Goal: Information Seeking & Learning: Learn about a topic

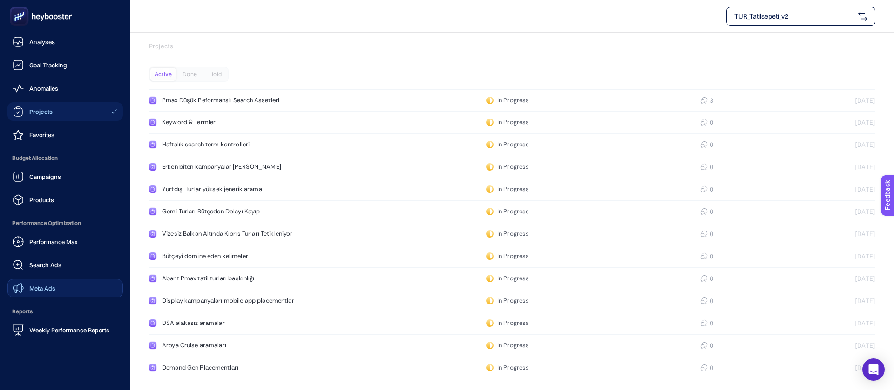
click at [56, 279] on link "Meta Ads" at bounding box center [64, 288] width 115 height 19
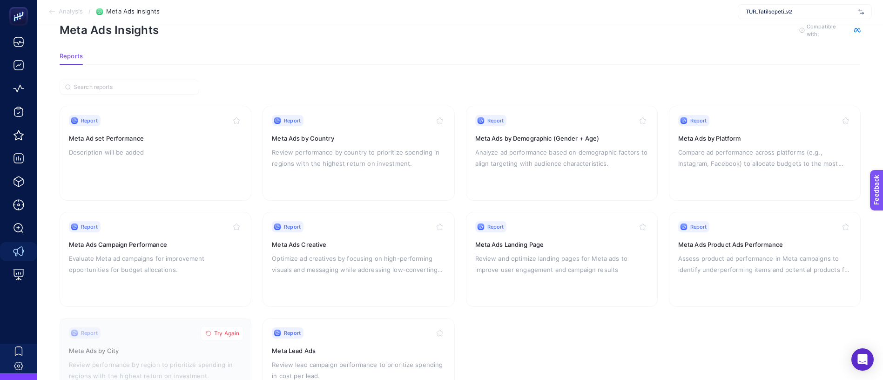
scroll to position [43, 0]
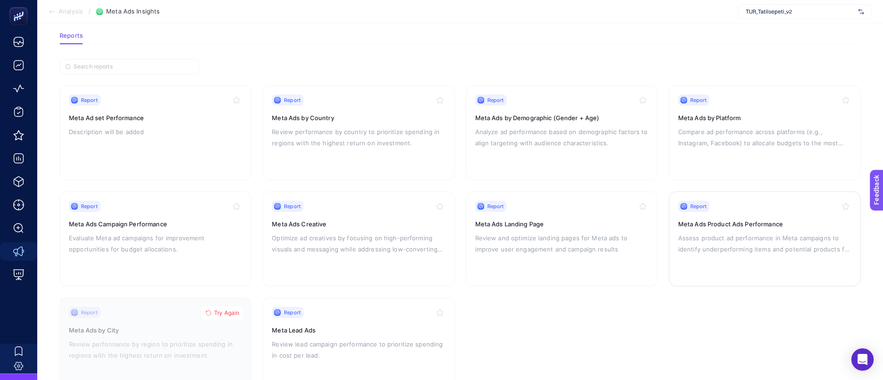
click at [739, 216] on div "Report Meta Ads Product Ads Performance Assess product ad performance in Meta c…" at bounding box center [764, 239] width 173 height 76
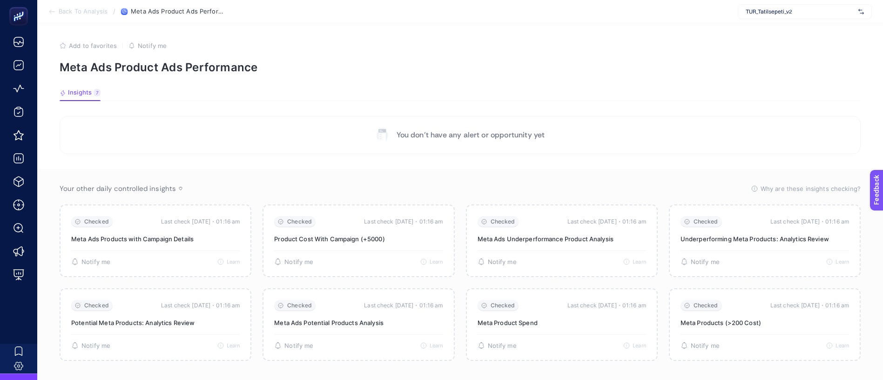
click at [809, 15] on div "TUR_Tatilsepeti_v2" at bounding box center [805, 11] width 134 height 15
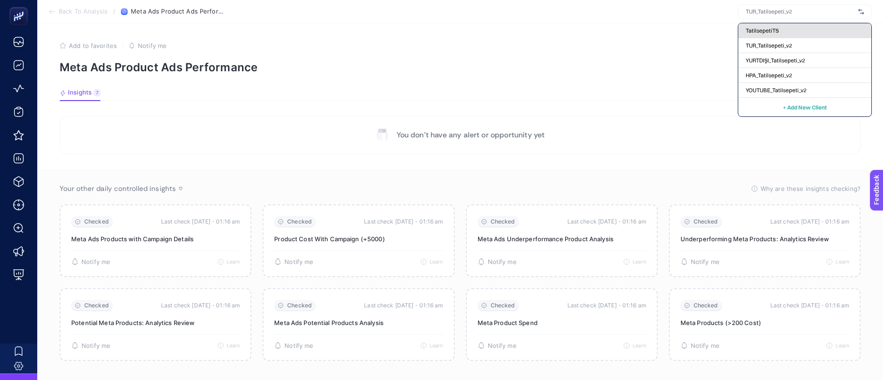
click at [806, 38] on div "TatilsepetiTS" at bounding box center [804, 45] width 133 height 15
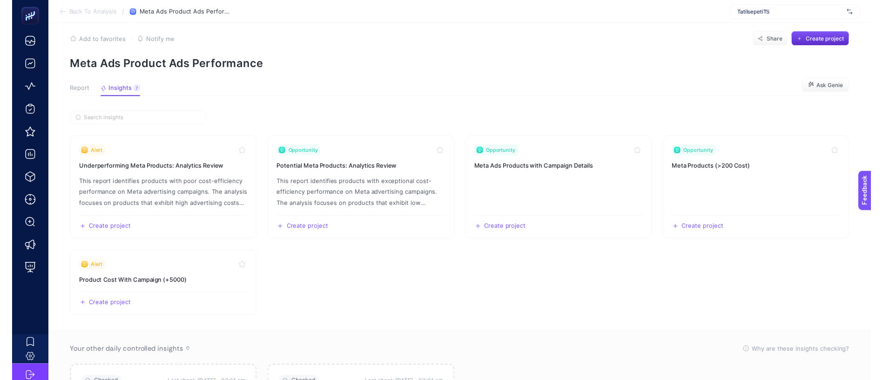
scroll to position [13, 0]
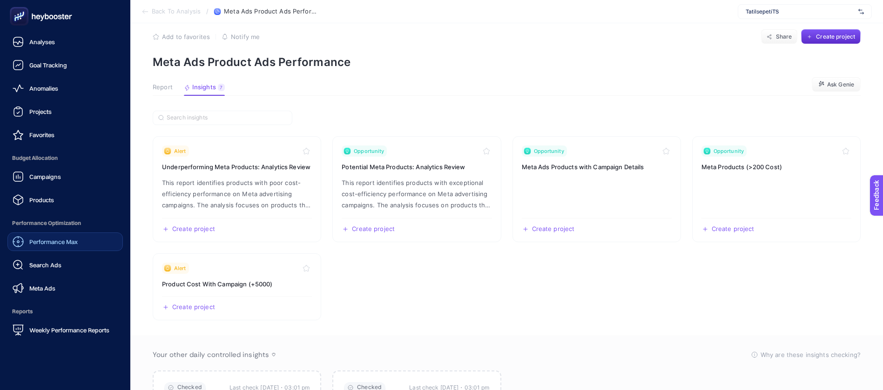
click at [58, 238] on span "Performance Max" at bounding box center [53, 241] width 48 height 7
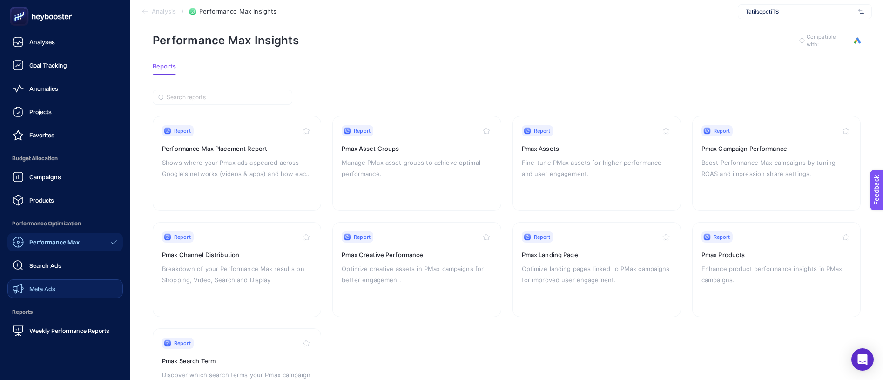
click at [52, 279] on link "Meta Ads" at bounding box center [64, 288] width 115 height 19
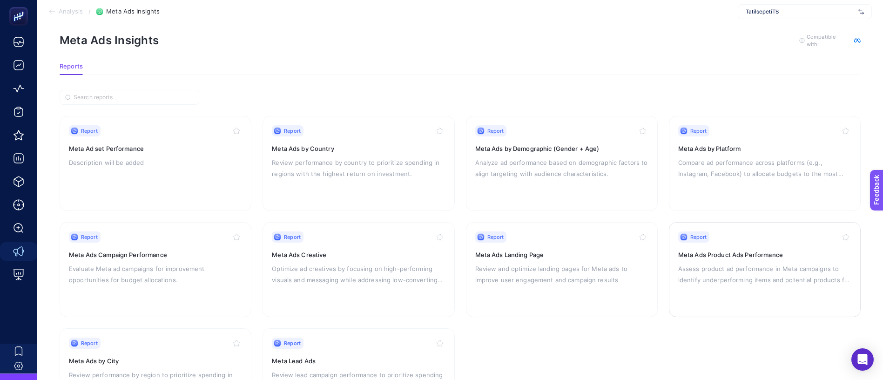
click at [754, 263] on p "Assess product ad performance in Meta campaigns to identify underperforming ite…" at bounding box center [764, 274] width 173 height 22
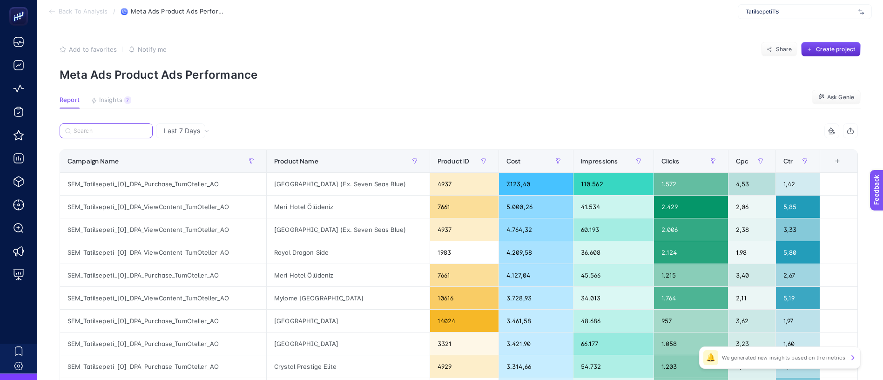
click at [106, 128] on input "Search" at bounding box center [111, 131] width 74 height 7
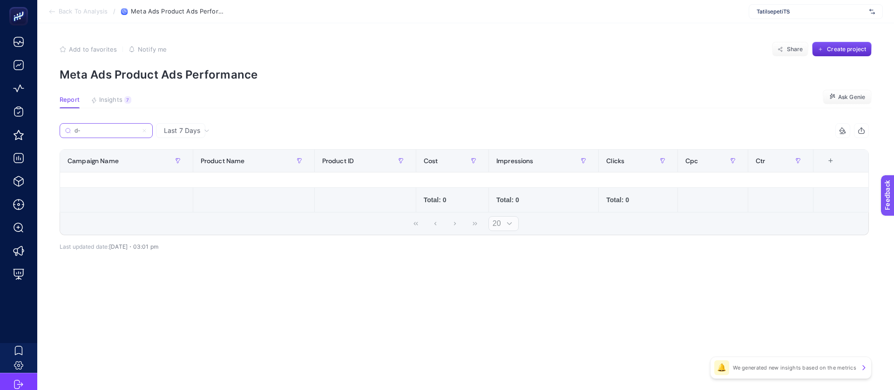
type input "d"
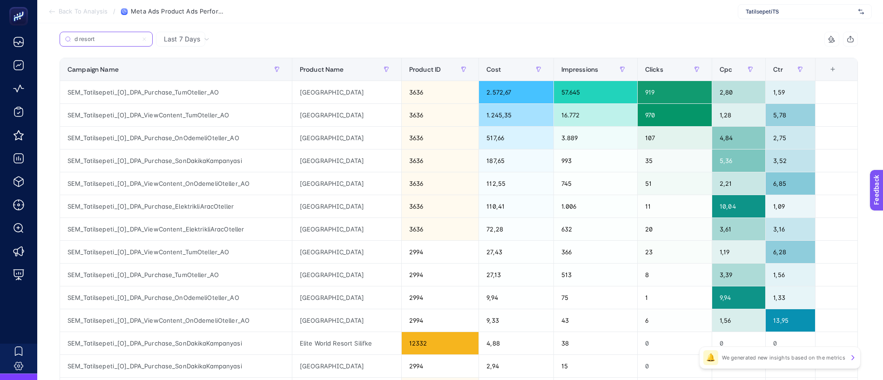
scroll to position [102, 0]
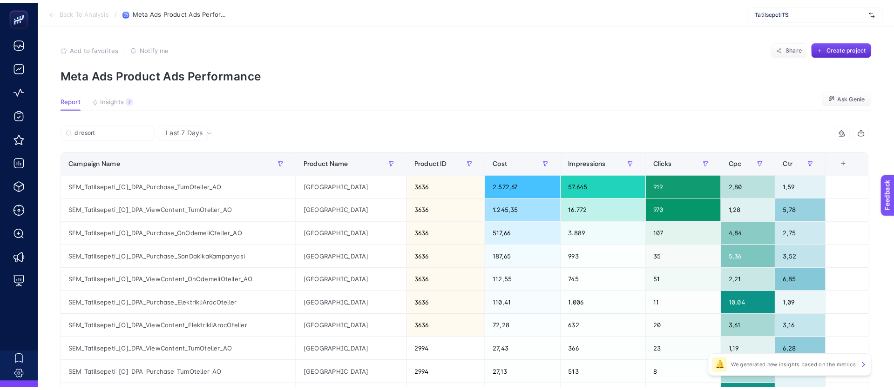
scroll to position [0, 0]
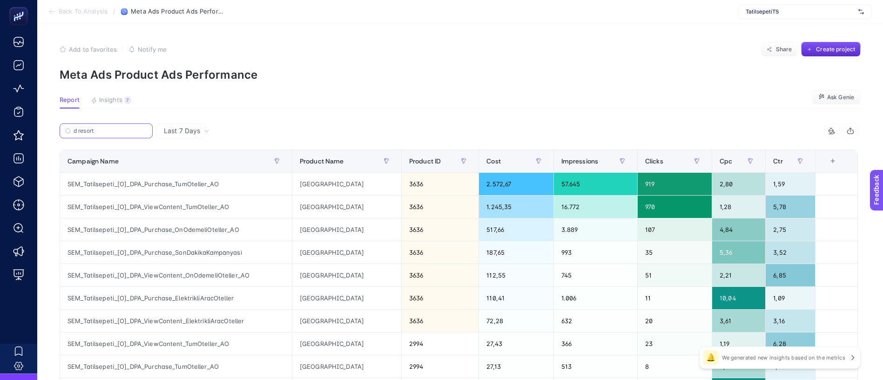
click at [101, 128] on input "d resort" at bounding box center [111, 131] width 74 height 7
type input "d"
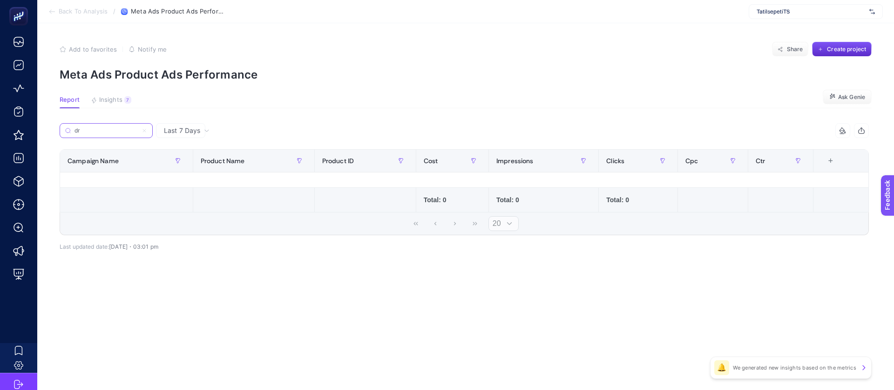
type input "d"
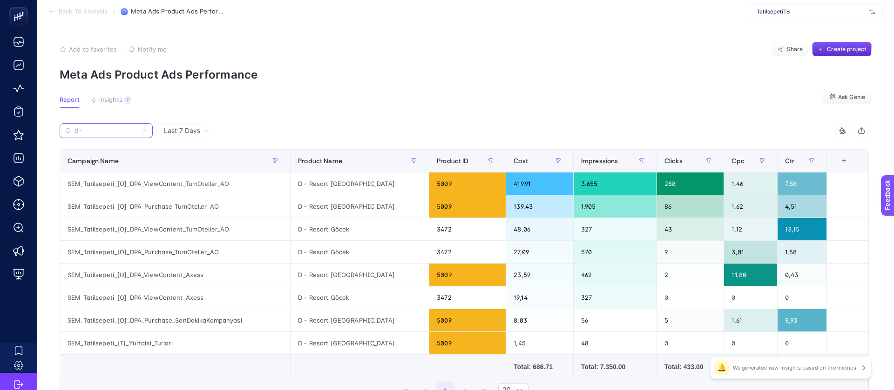
type input "d -"
click at [187, 128] on div "Last 7 Days" at bounding box center [186, 131] width 53 height 7
click at [334, 96] on section "Report Insights 7 We generated new insights based on the metrics Ask Genie" at bounding box center [466, 102] width 812 height 12
drag, startPoint x: 456, startPoint y: 357, endPoint x: 569, endPoint y: 351, distance: 113.2
drag, startPoint x: 216, startPoint y: 294, endPoint x: 399, endPoint y: 296, distance: 182.4
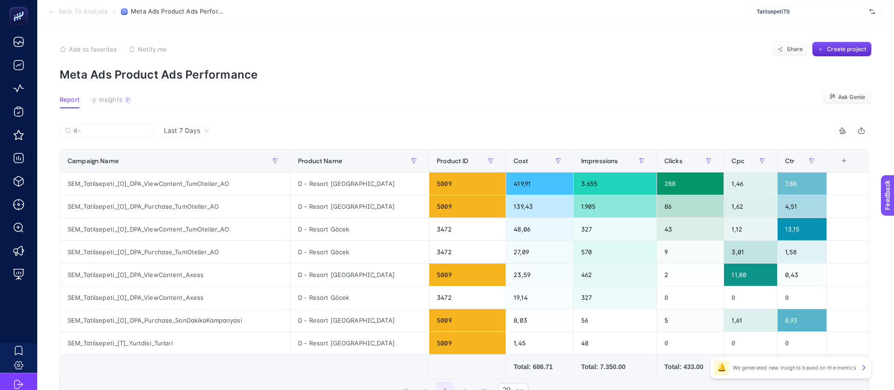
click at [844, 157] on div "+" at bounding box center [844, 160] width 18 height 7
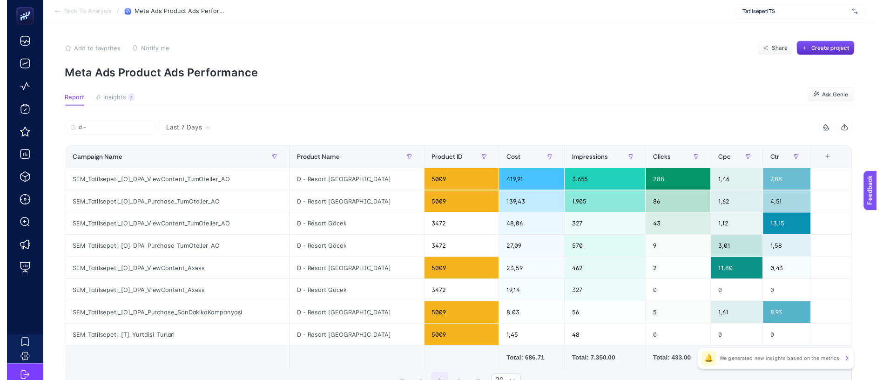
scroll to position [5, 36]
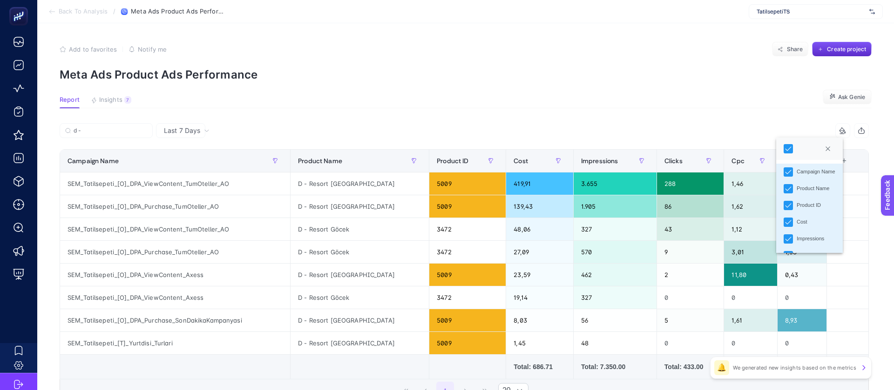
click at [299, 372] on article "Add to favorites false Notify me Share Create project Meta Ads Product Ads Perf…" at bounding box center [465, 250] width 856 height 454
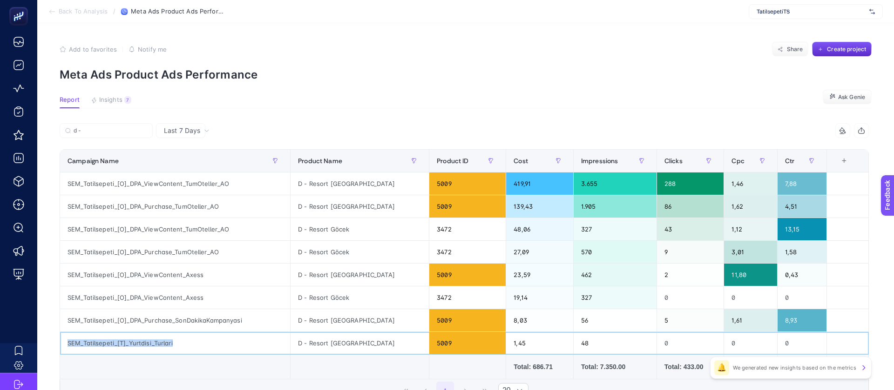
drag, startPoint x: 168, startPoint y: 275, endPoint x: 56, endPoint y: 278, distance: 112.2
click at [60, 332] on div "SEM_Tatilsepeti_[T]_Yurtdisi_Turlari" at bounding box center [175, 343] width 230 height 22
copy div "SEM_Tatilsepeti_[T]_Yurtdisi_Turlari"
click at [351, 96] on section "Report Insights 7 We generated new insights based on the metrics Ask Genie" at bounding box center [466, 102] width 812 height 12
click at [160, 123] on div "Last 7 Days" at bounding box center [180, 130] width 49 height 15
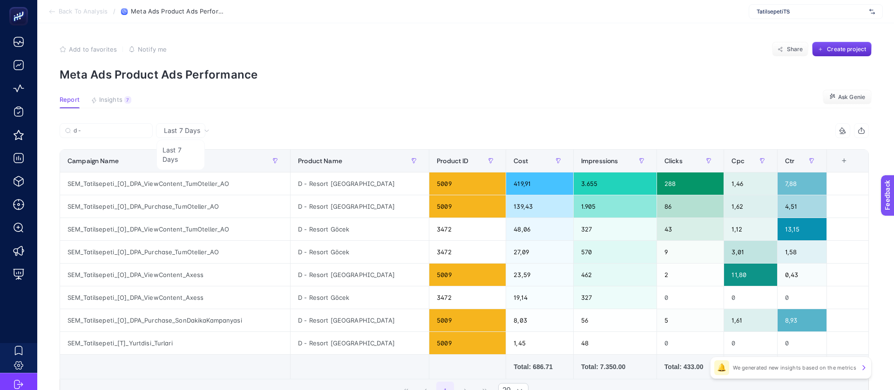
click at [173, 126] on span "Last 7 Days" at bounding box center [182, 130] width 36 height 9
click at [372, 68] on p "Meta Ads Product Ads Performance" at bounding box center [466, 74] width 812 height 13
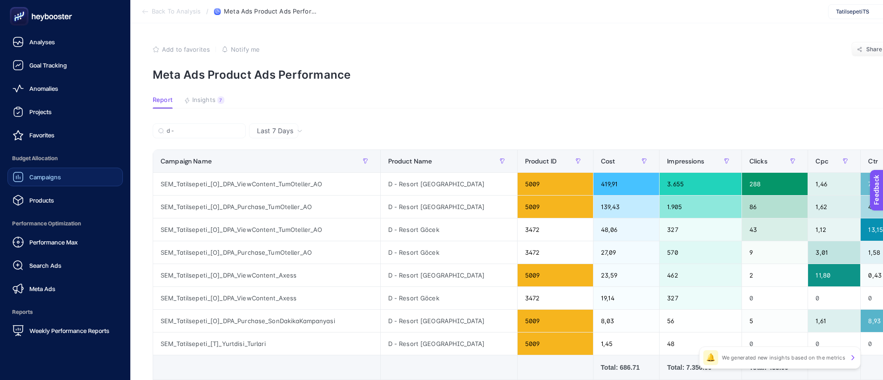
click at [33, 173] on span "Campaigns" at bounding box center [45, 176] width 32 height 7
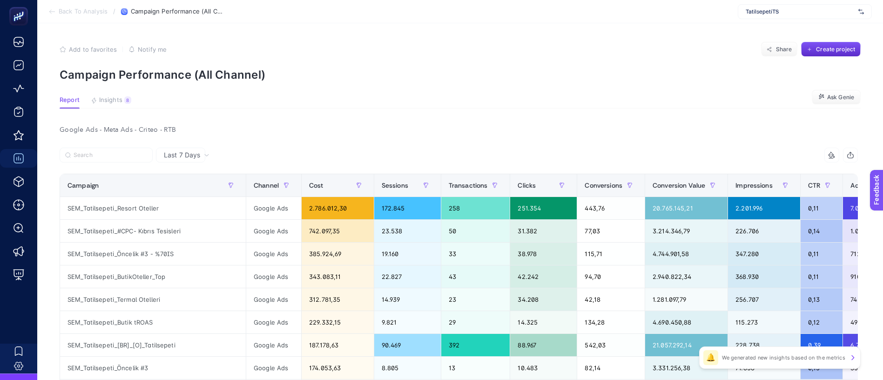
scroll to position [0, 0]
drag, startPoint x: 721, startPoint y: 287, endPoint x: 758, endPoint y: 235, distance: 63.0
drag, startPoint x: 480, startPoint y: 91, endPoint x: 653, endPoint y: 83, distance: 173.8
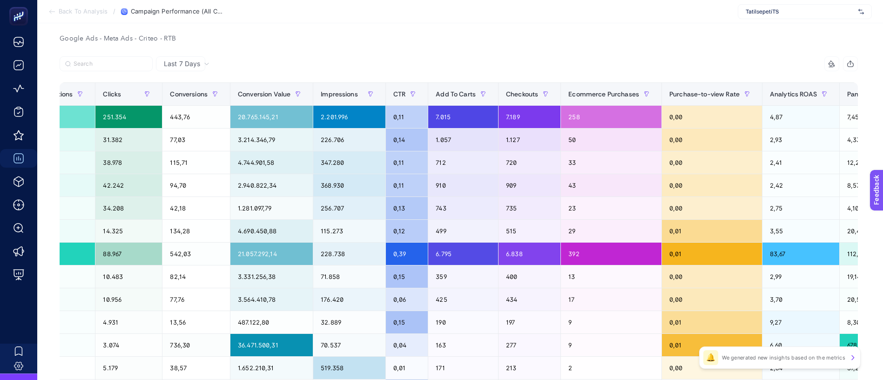
scroll to position [231, 0]
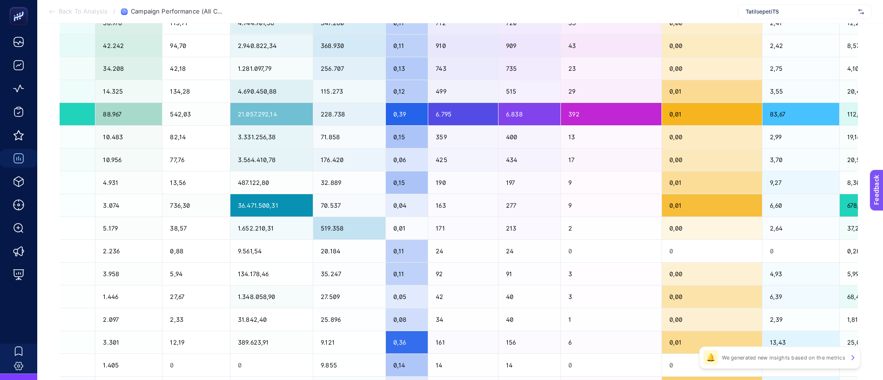
drag, startPoint x: 589, startPoint y: 304, endPoint x: 513, endPoint y: 306, distance: 75.4
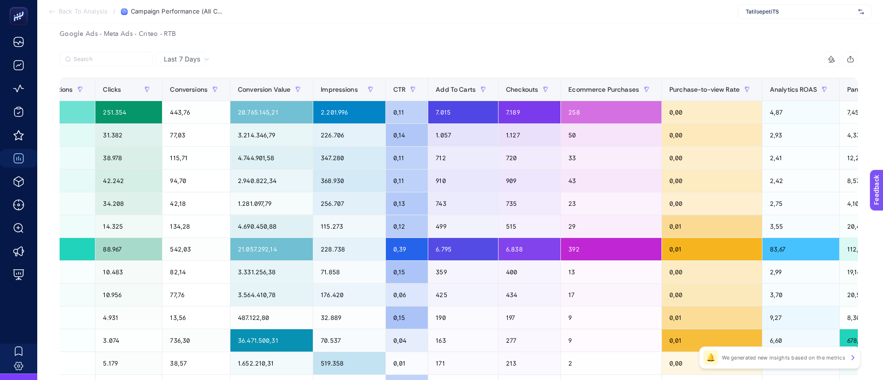
scroll to position [161, 0]
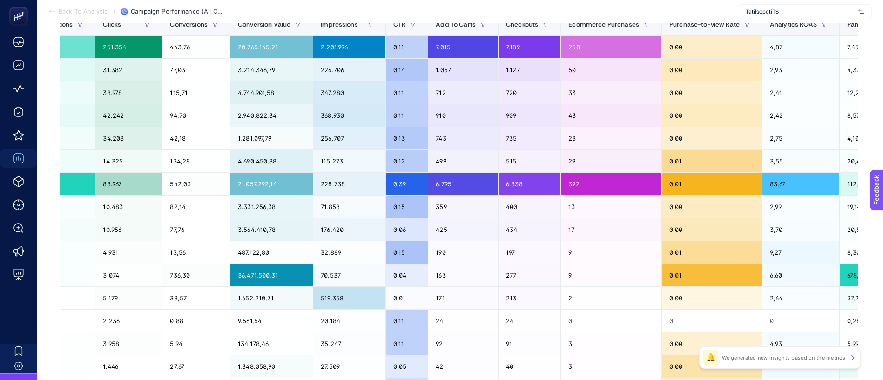
drag, startPoint x: 401, startPoint y: 371, endPoint x: 316, endPoint y: 376, distance: 84.4
